Goal: Download file/media

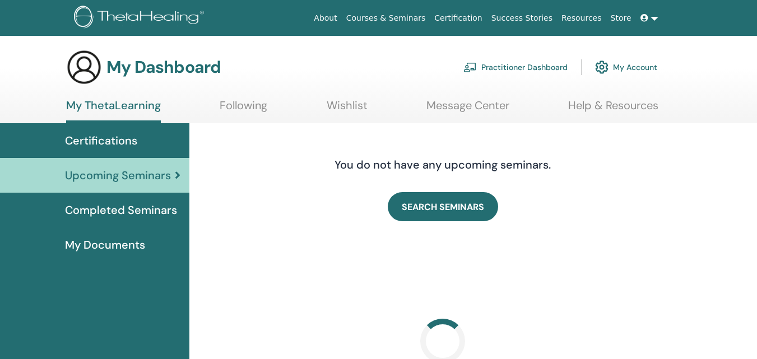
click at [134, 244] on span "My Documents" at bounding box center [105, 244] width 80 height 17
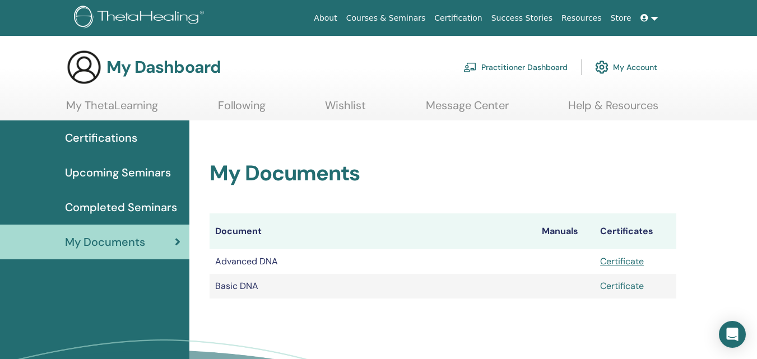
click at [611, 285] on link "Certificate" at bounding box center [622, 286] width 44 height 12
click at [625, 262] on link "Certificate" at bounding box center [622, 261] width 44 height 12
